Goal: Task Accomplishment & Management: Complete application form

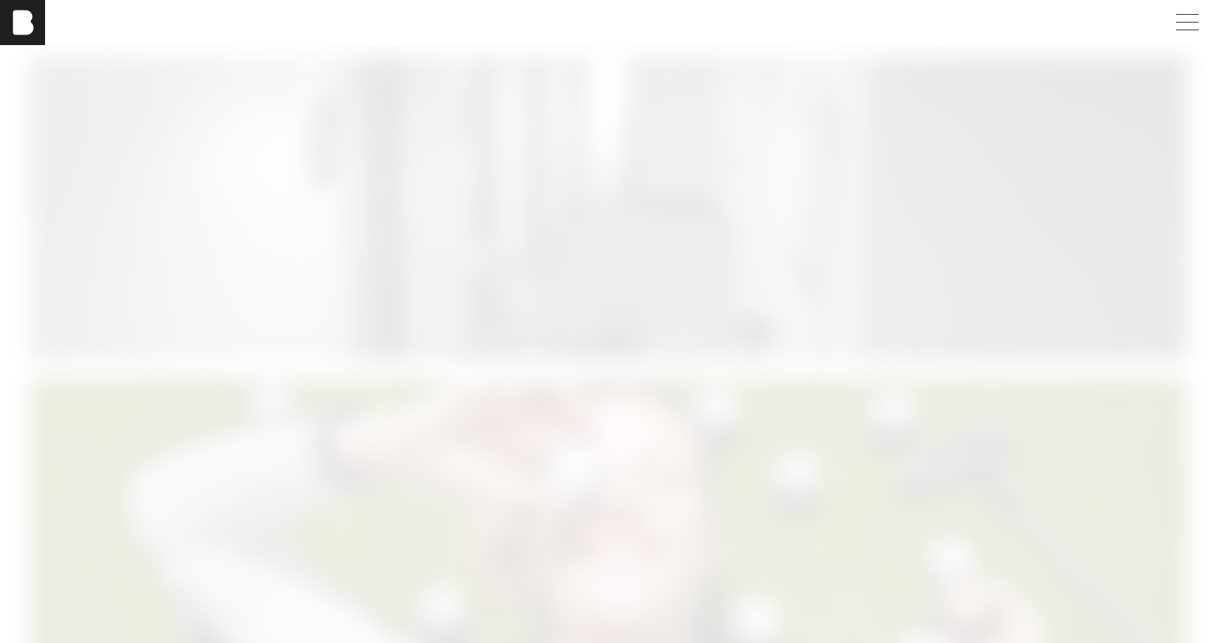
scroll to position [2368, 0]
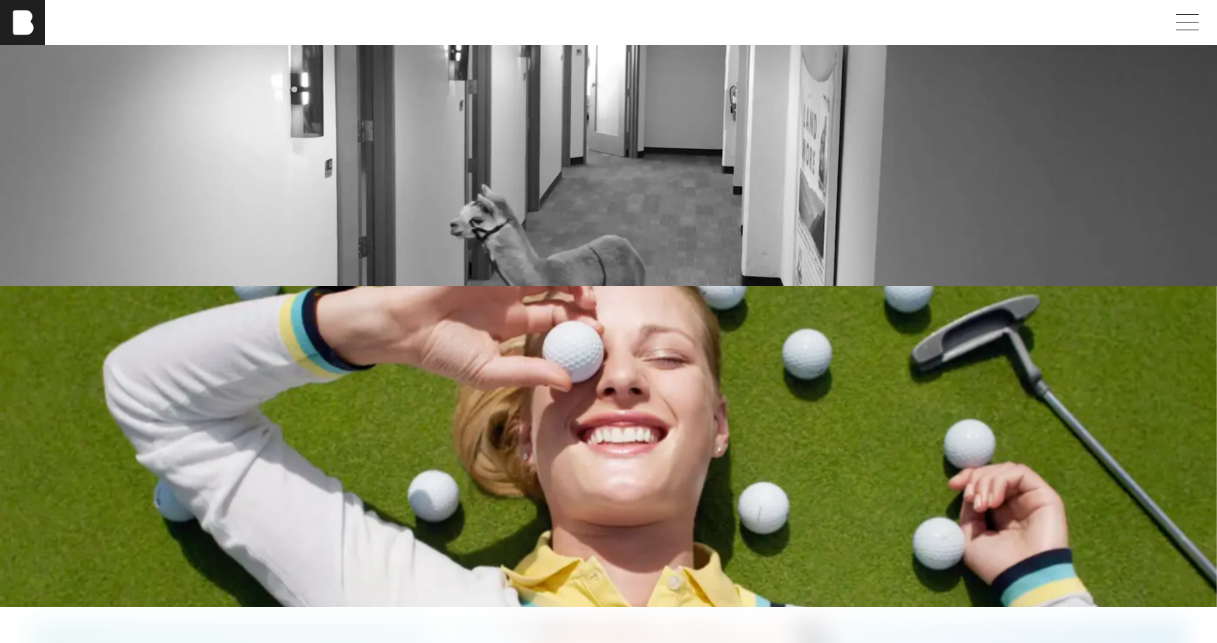
click at [1166, 19] on div "[PERSON_NAME]" at bounding box center [608, 22] width 1217 height 45
click at [1178, 26] on span at bounding box center [1184, 22] width 32 height 25
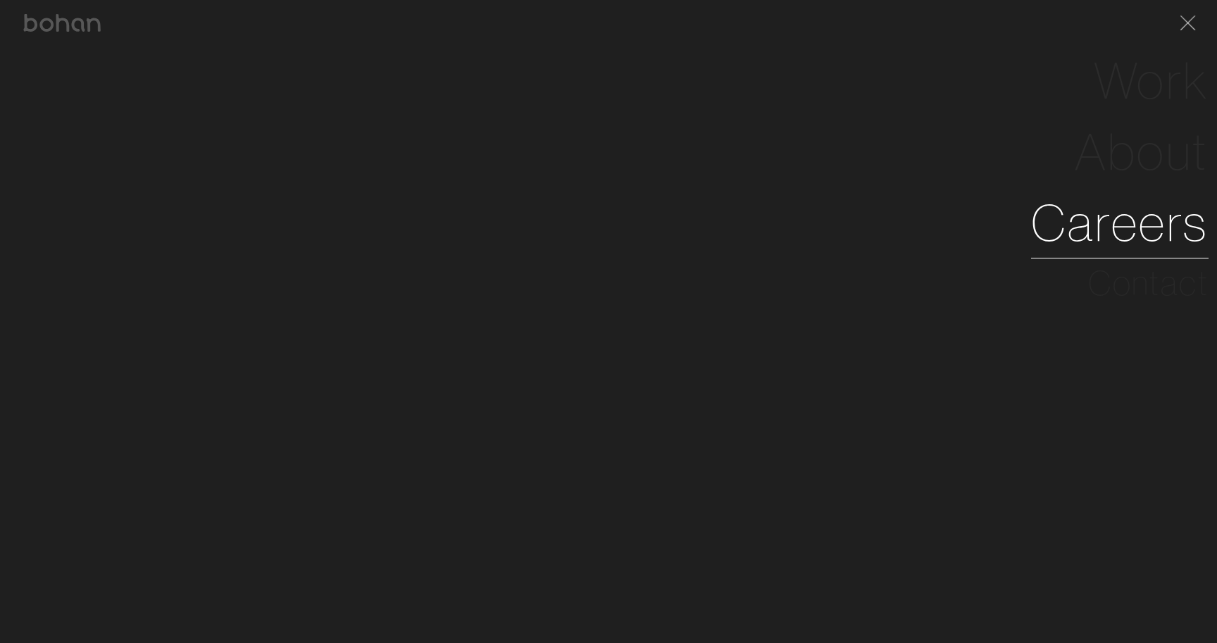
click at [1147, 225] on link "Careers" at bounding box center [1119, 222] width 177 height 71
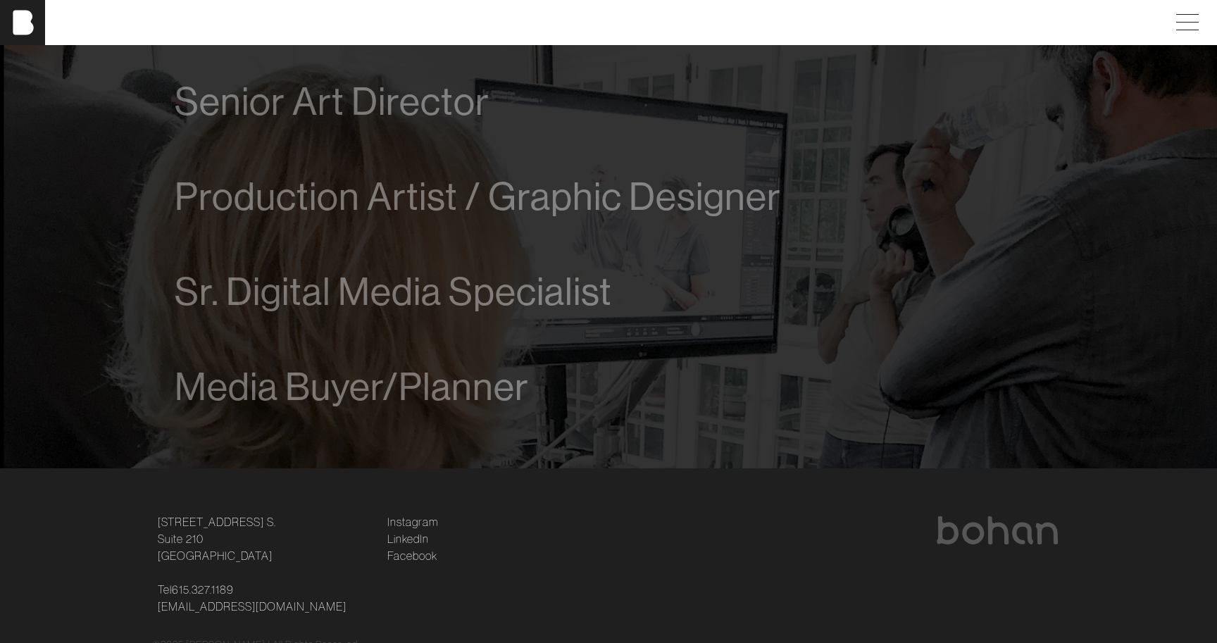
scroll to position [993, 0]
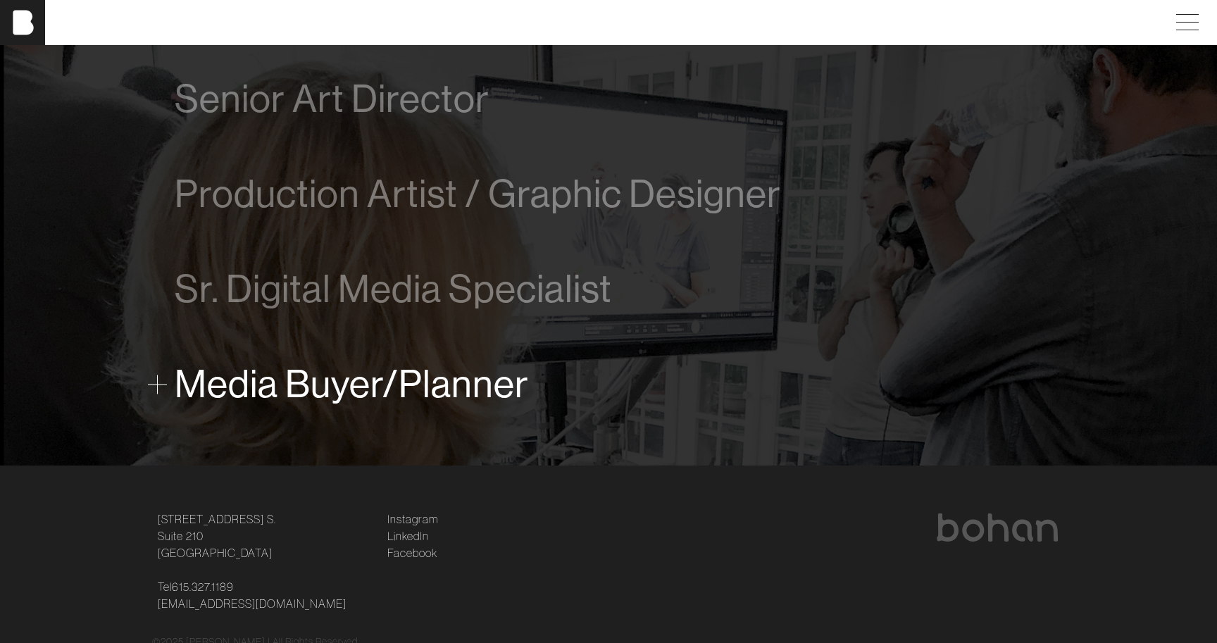
click at [397, 379] on span "Media Buyer/Planner" at bounding box center [352, 384] width 354 height 43
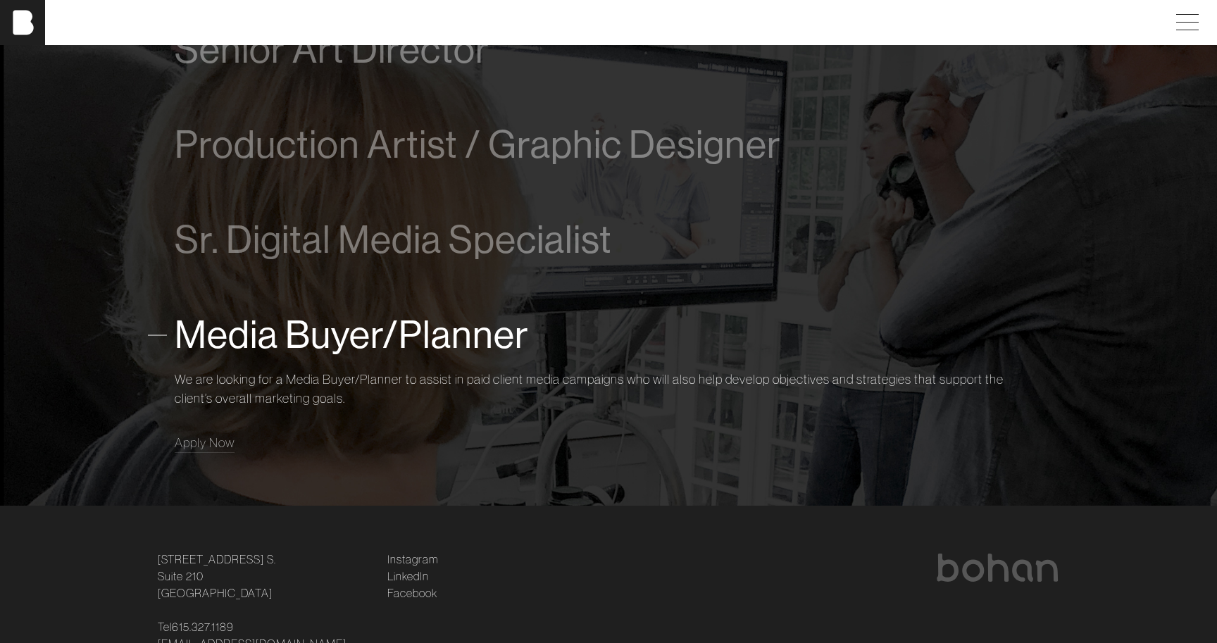
scroll to position [1044, 0]
click at [200, 443] on span "Apply Now" at bounding box center [205, 441] width 60 height 16
click at [203, 441] on span "Apply Now" at bounding box center [205, 441] width 60 height 16
click at [164, 374] on div "Account Executive We are looking for a driven and talented process-oriented lea…" at bounding box center [608, 188] width 913 height 565
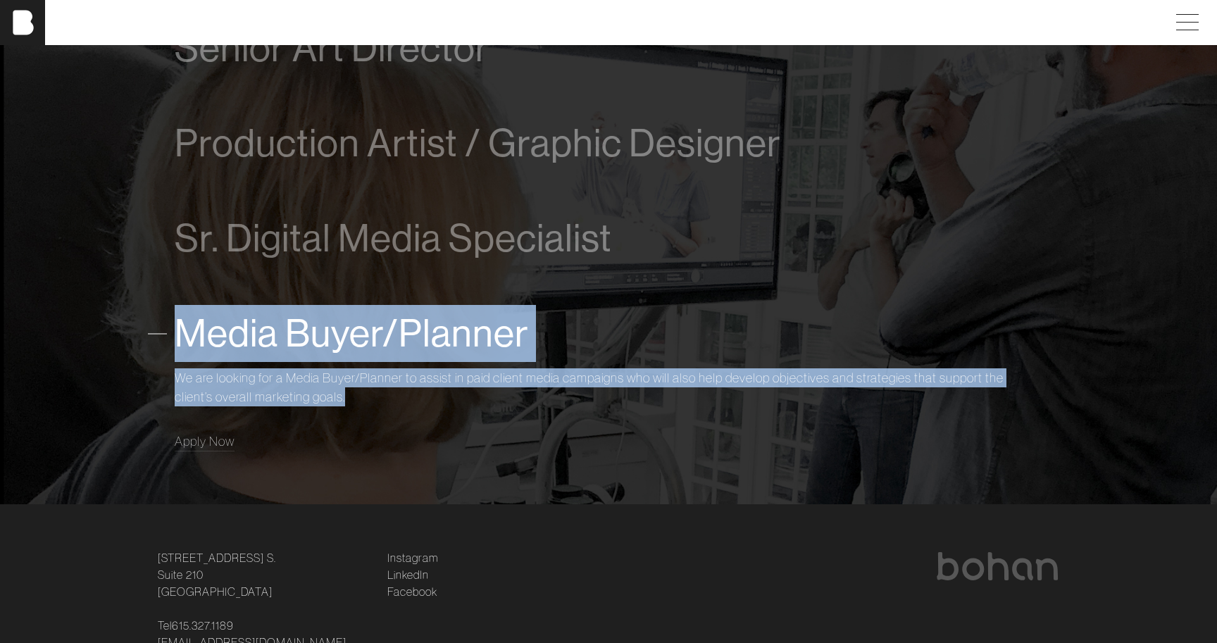
drag, startPoint x: 168, startPoint y: 336, endPoint x: 362, endPoint y: 404, distance: 205.1
click at [362, 404] on div "Account Executive We are looking for a driven and talented process-oriented lea…" at bounding box center [608, 188] width 913 height 565
copy div "Media Buyer/Planner We are looking for a Media Buyer/Planner to assist in paid …"
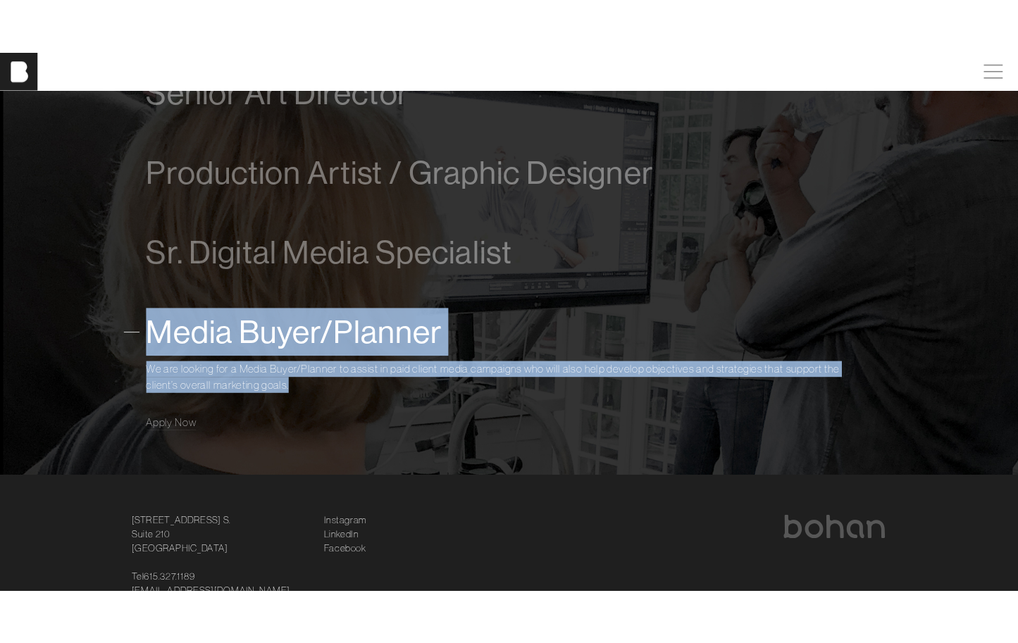
scroll to position [962, 0]
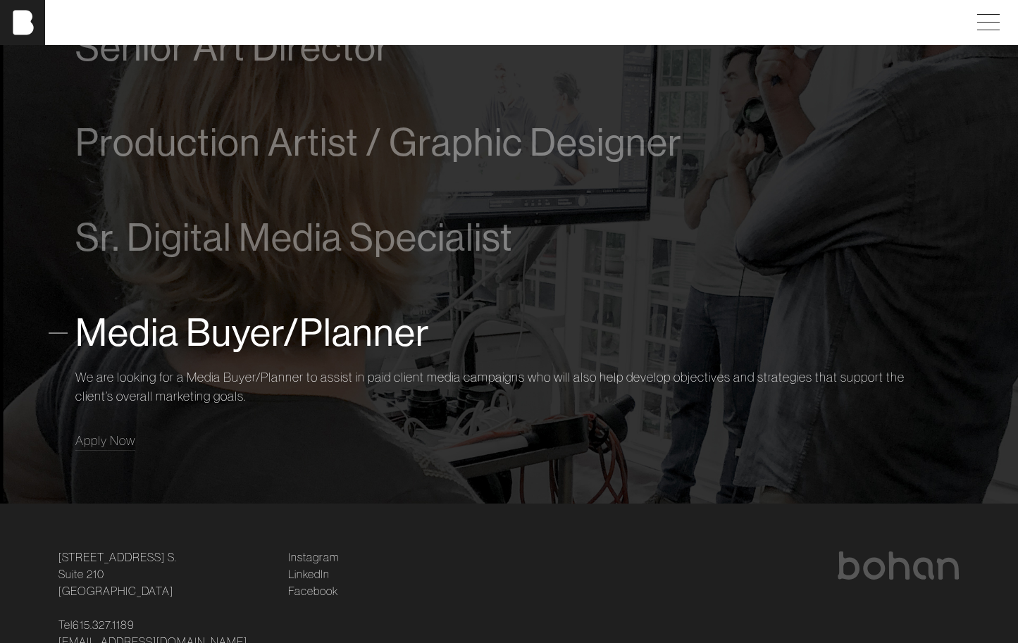
click at [314, 203] on div "Sr. Digital Media Specialist We’re looking for an experienced Digital Media Spe…" at bounding box center [509, 237] width 868 height 95
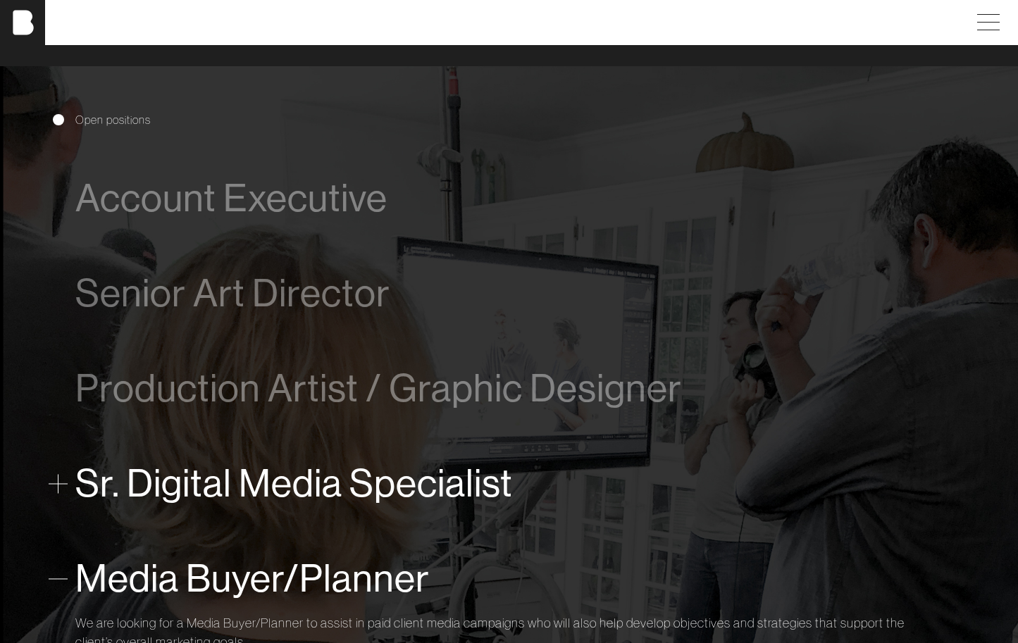
scroll to position [610, 0]
